Goal: Download file/media

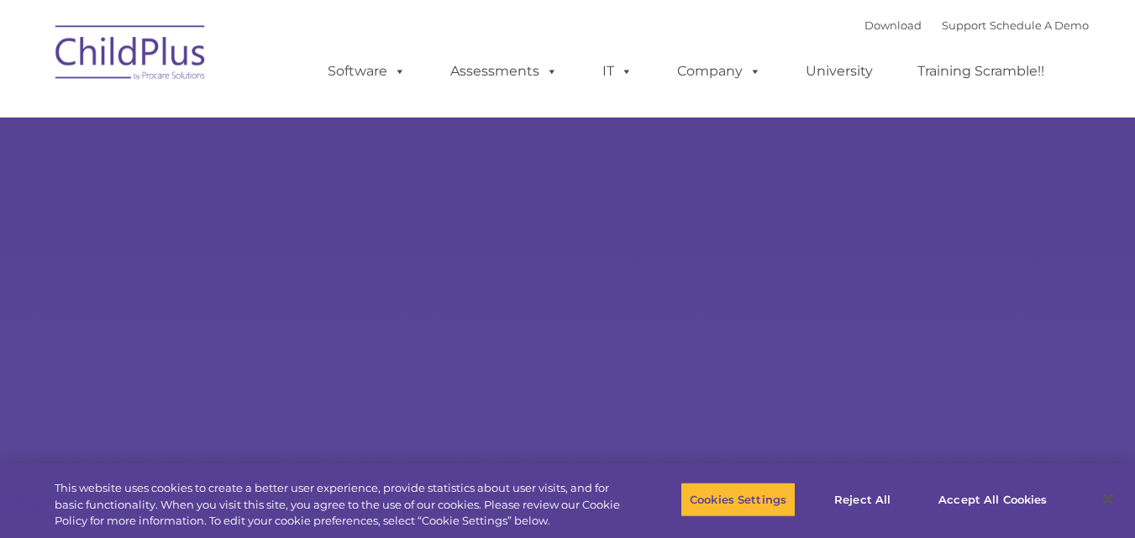
select select "MEDIUM"
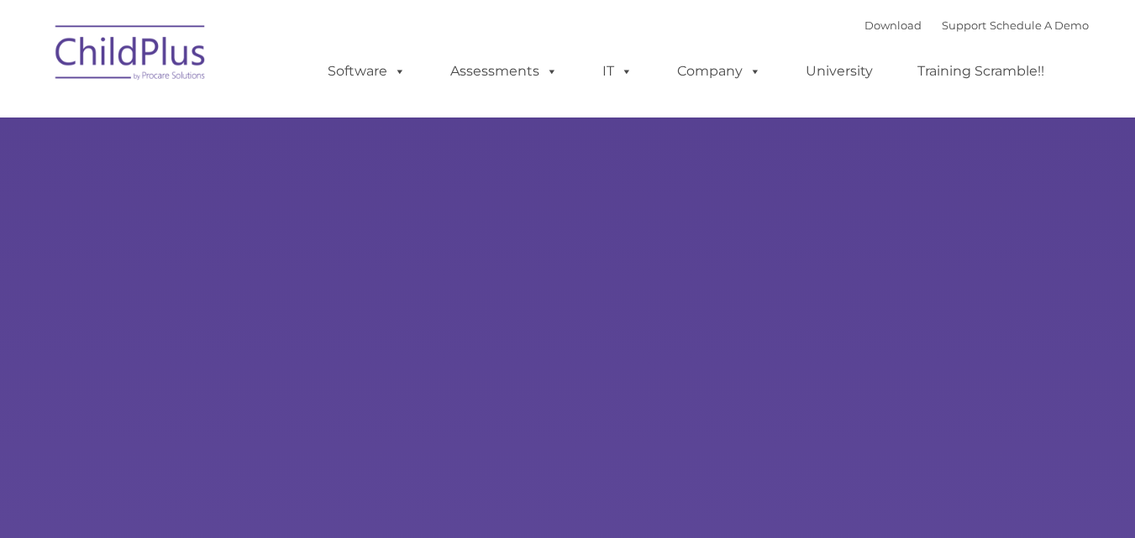
select select "MEDIUM"
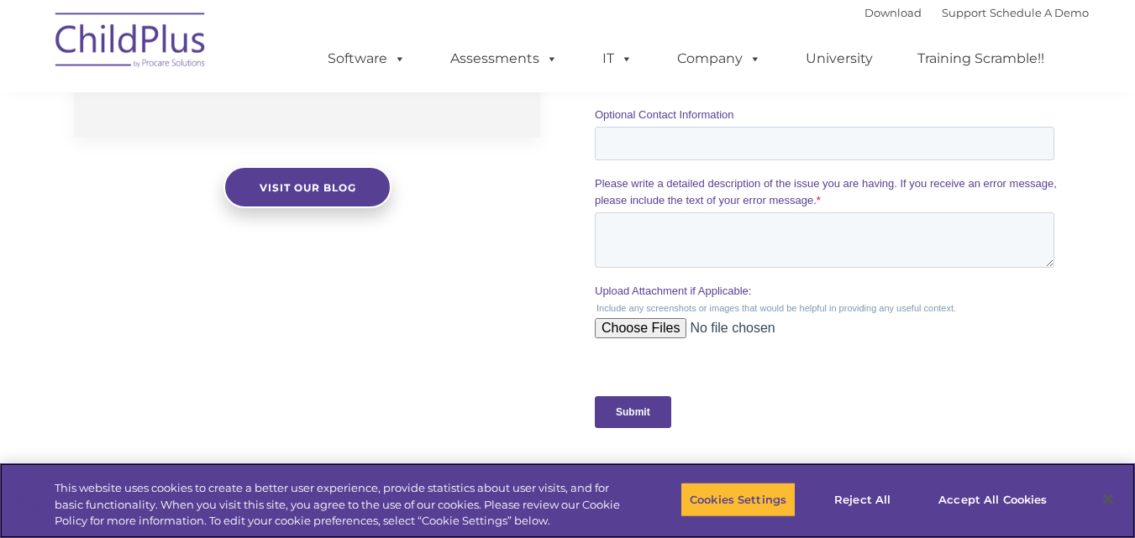
scroll to position [1812, 0]
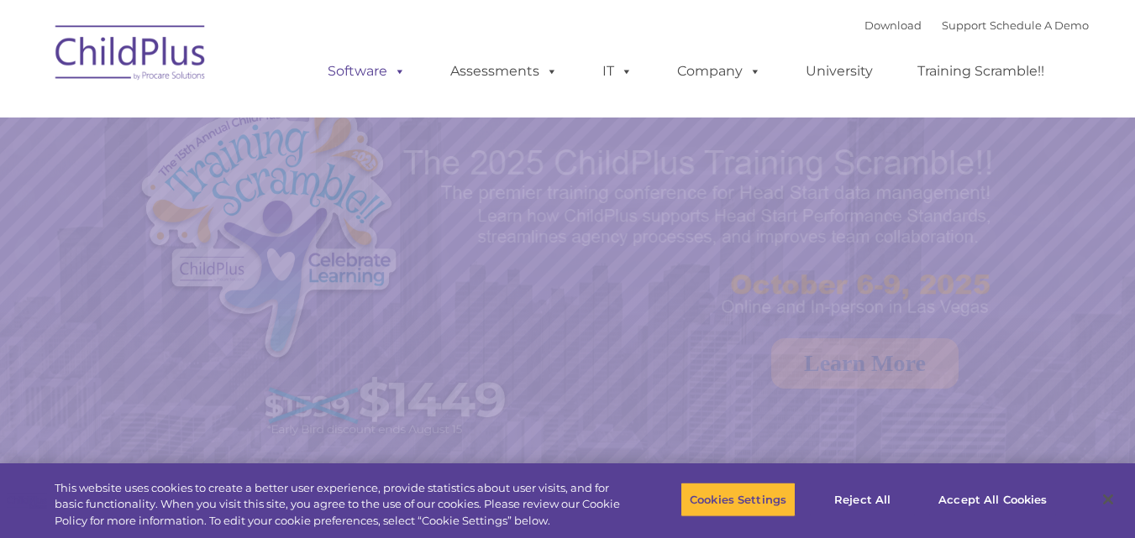
select select "MEDIUM"
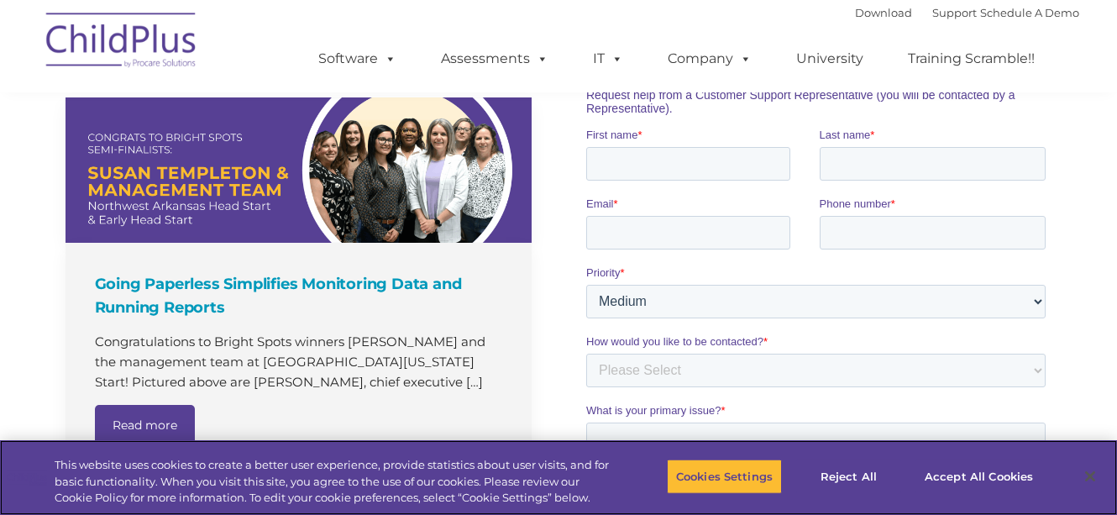
scroll to position [757, 0]
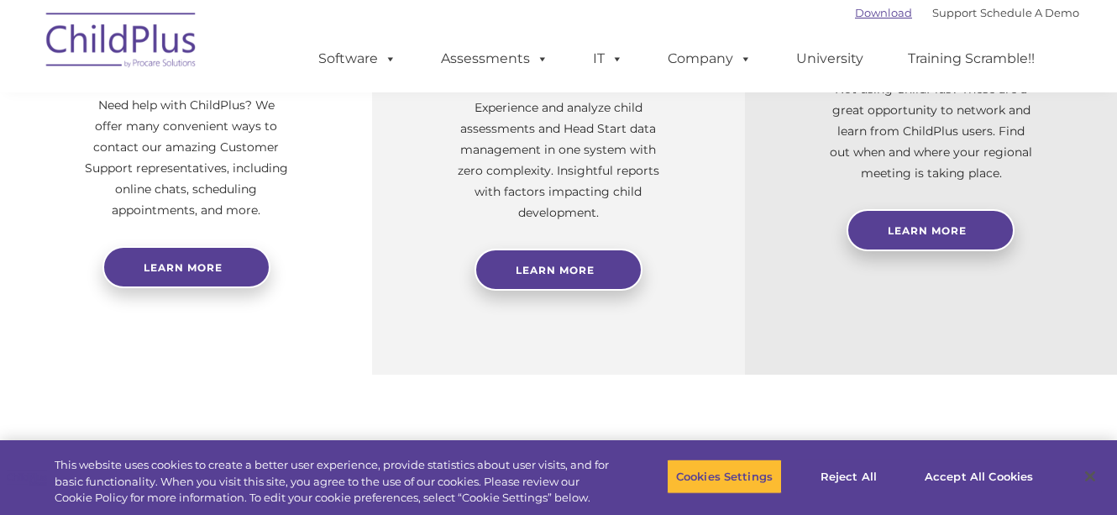
click at [872, 15] on link "Download" at bounding box center [883, 12] width 57 height 13
click at [638, 246] on div at bounding box center [558, 235] width 204 height 25
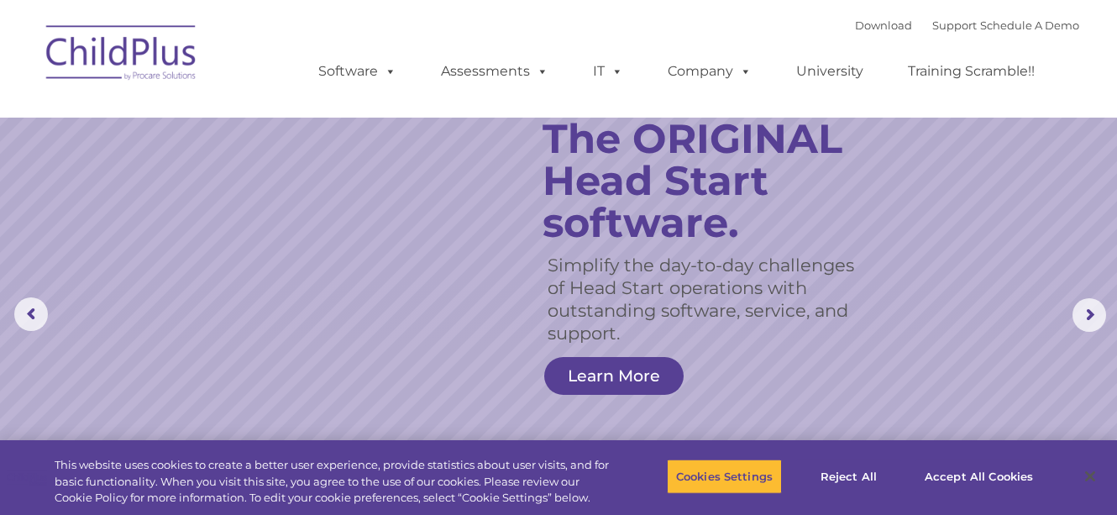
scroll to position [0, 0]
